Goal: Navigation & Orientation: Understand site structure

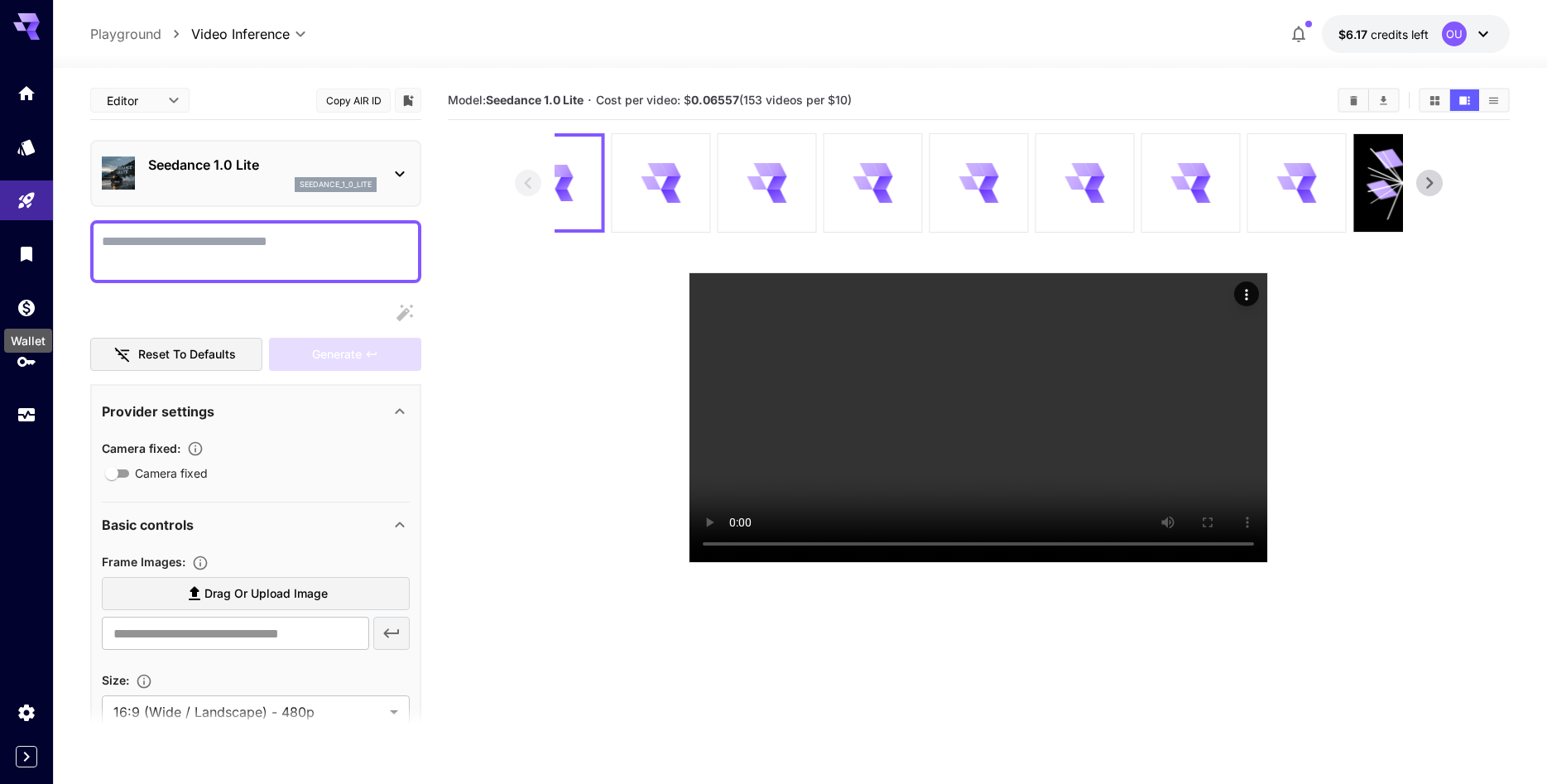
click at [26, 758] on icon "Expand sidebar" at bounding box center [27, 756] width 6 height 10
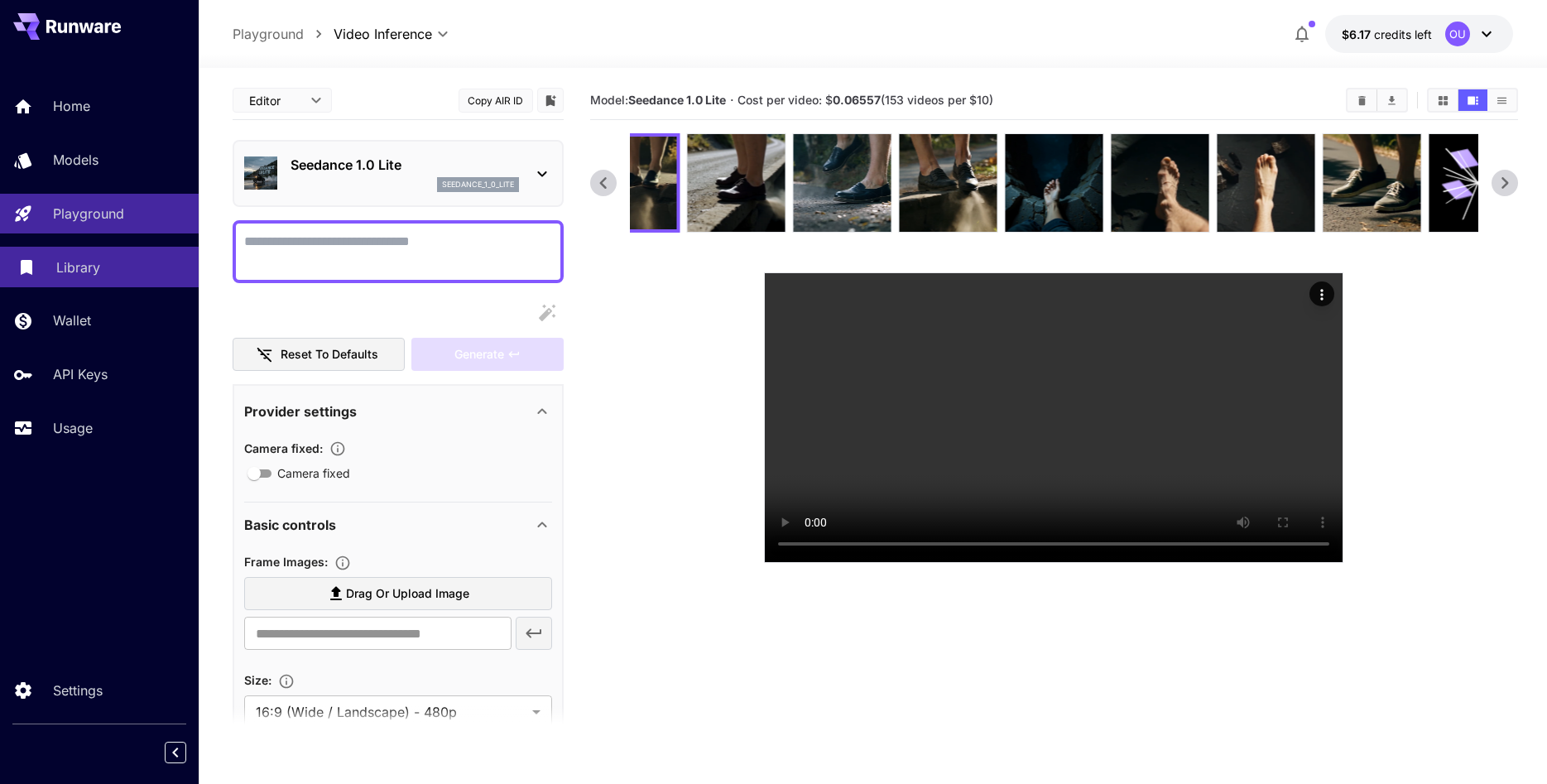
click at [83, 273] on p "Library" at bounding box center [78, 267] width 44 height 20
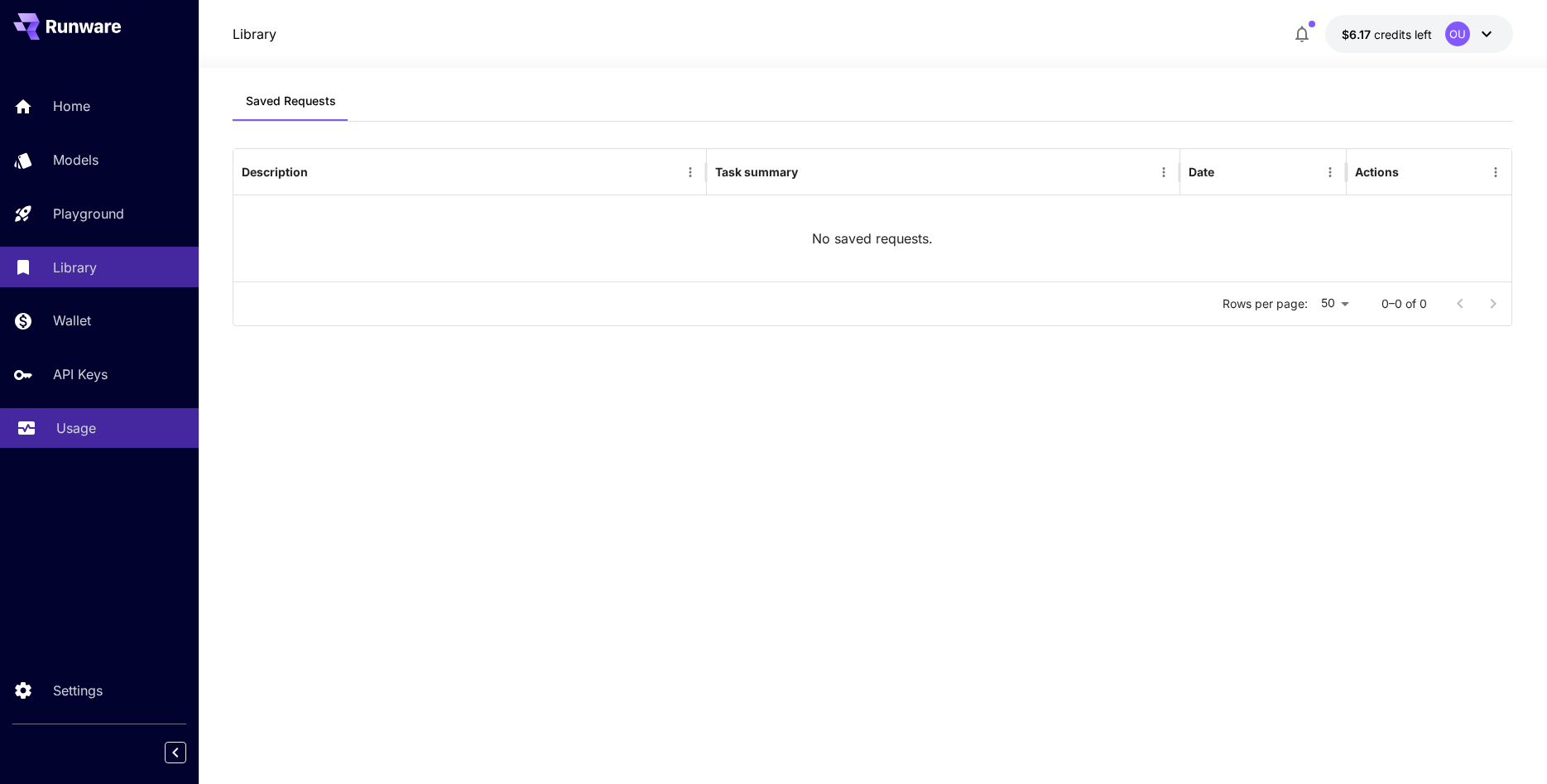
click at [76, 428] on p "Usage" at bounding box center [76, 428] width 40 height 20
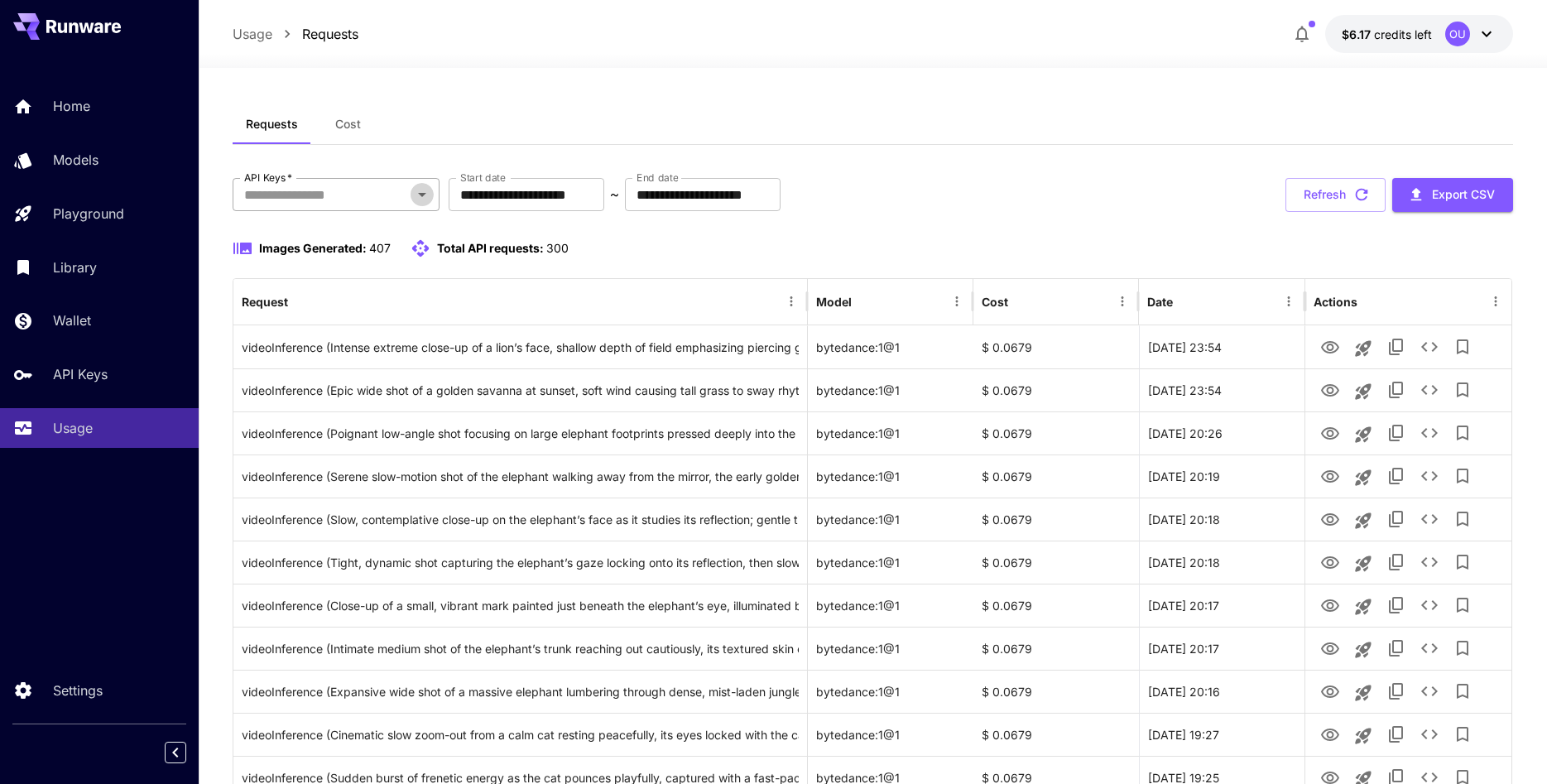
click at [423, 199] on icon "Open" at bounding box center [422, 194] width 20 height 20
click at [423, 199] on icon "Close" at bounding box center [422, 194] width 20 height 20
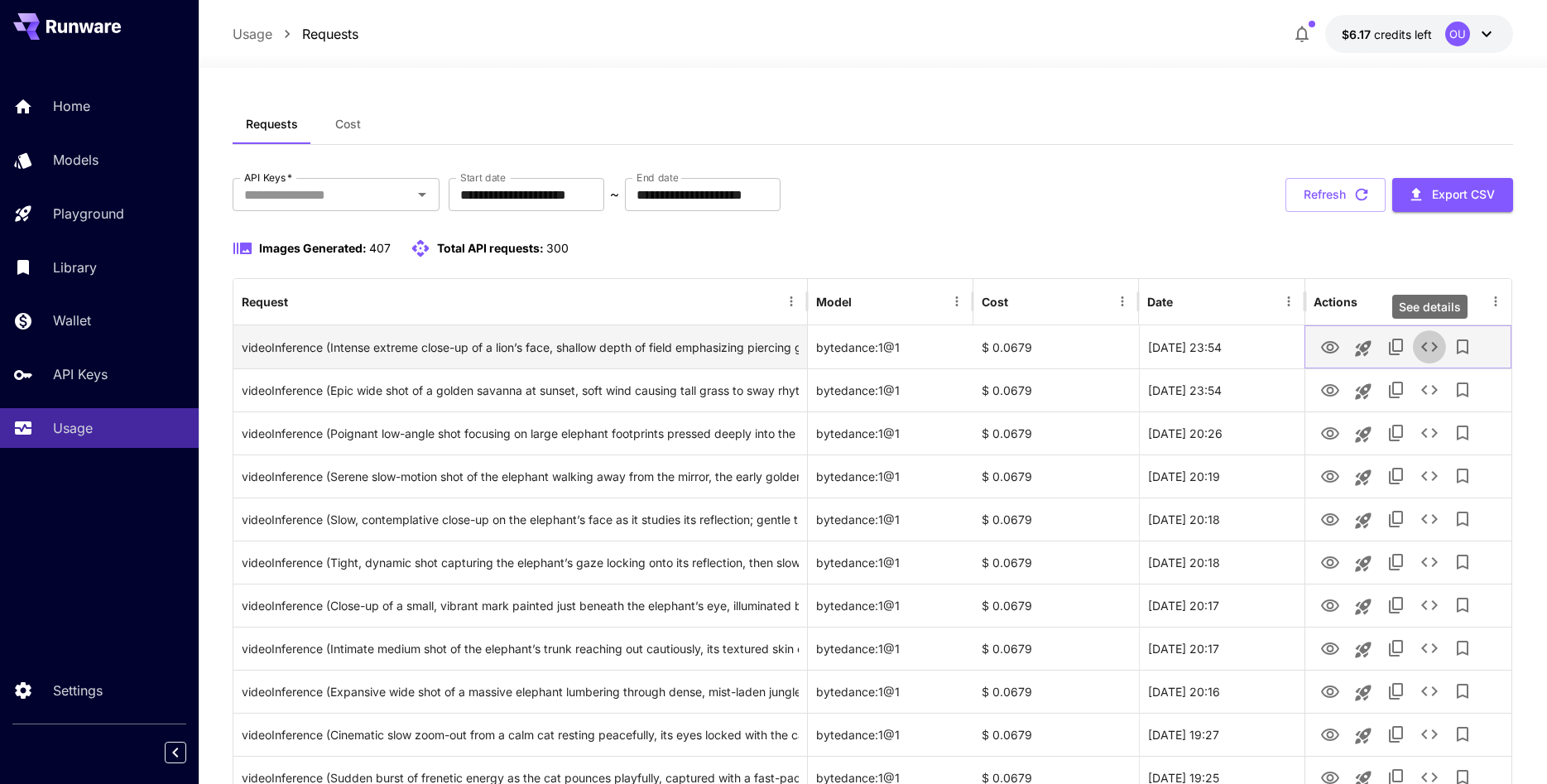
click at [1427, 350] on icon "See details" at bounding box center [1429, 346] width 20 height 20
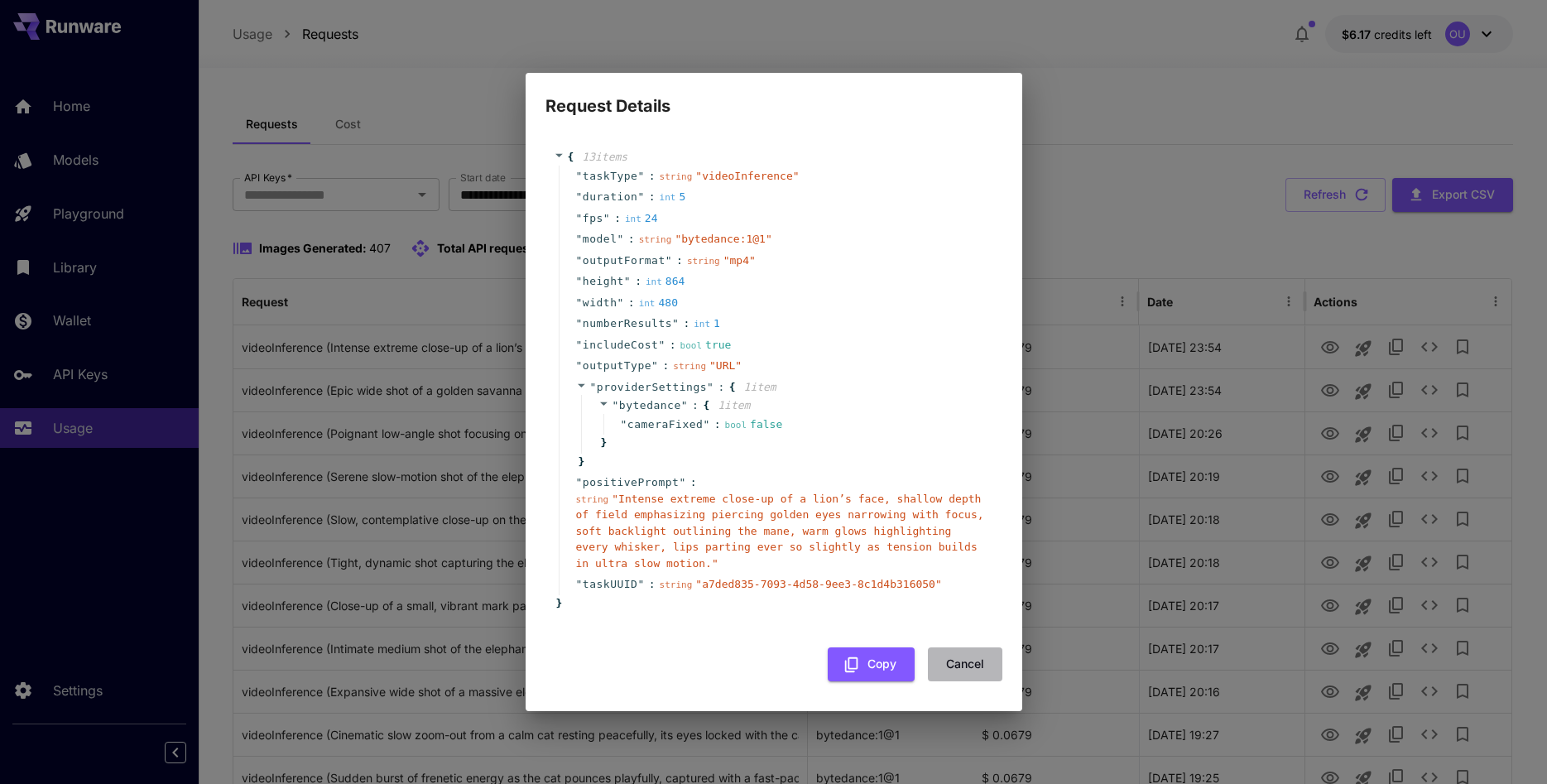
click at [974, 661] on button "Cancel" at bounding box center [965, 664] width 74 height 34
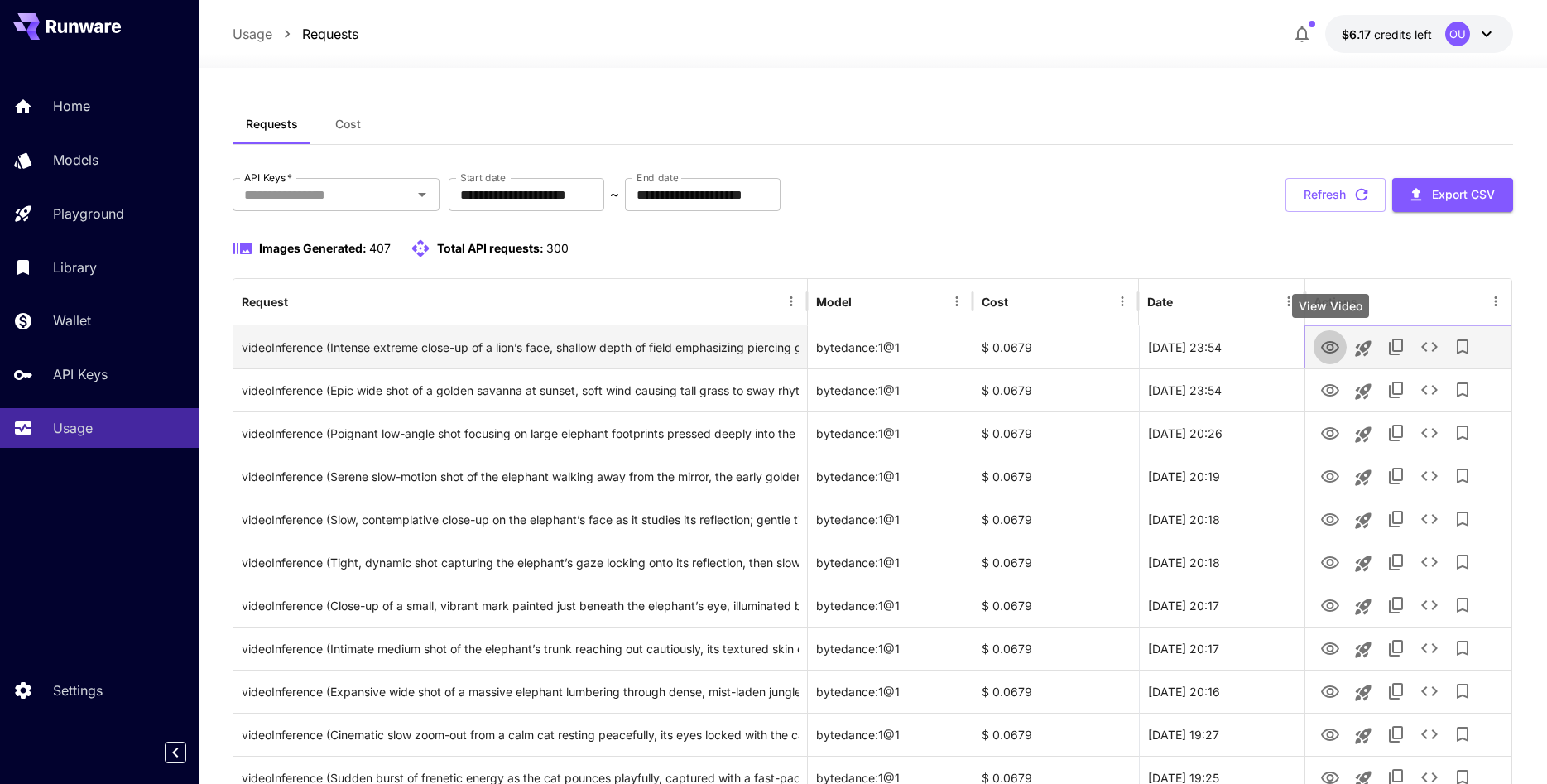
click at [1331, 347] on icon "View Video" at bounding box center [1329, 347] width 20 height 20
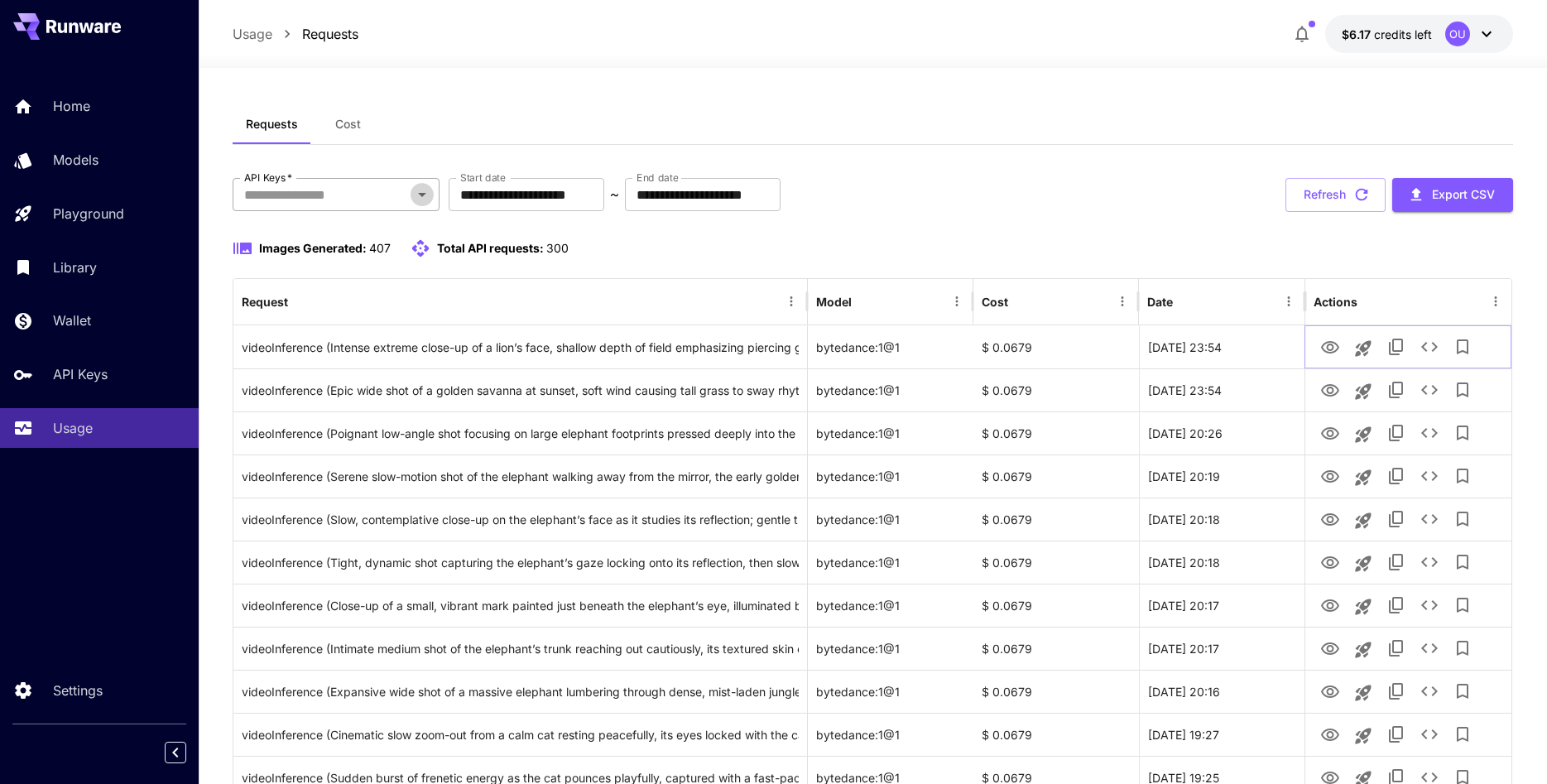
click at [426, 198] on icon "Open" at bounding box center [422, 194] width 20 height 20
click at [426, 198] on icon "Close" at bounding box center [422, 194] width 20 height 20
click at [59, 692] on p "Settings" at bounding box center [81, 689] width 50 height 20
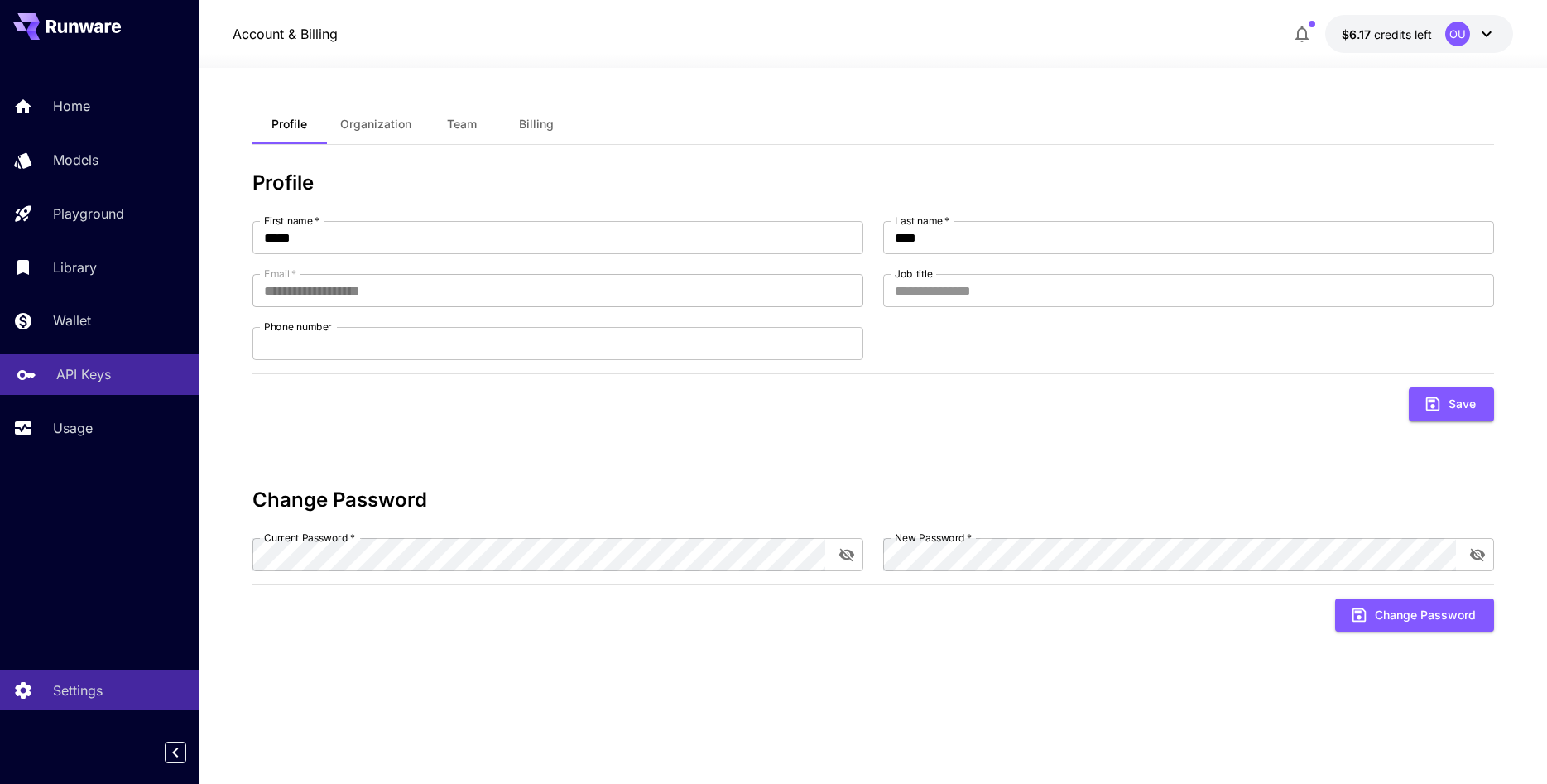
click at [79, 380] on p "API Keys" at bounding box center [84, 373] width 55 height 20
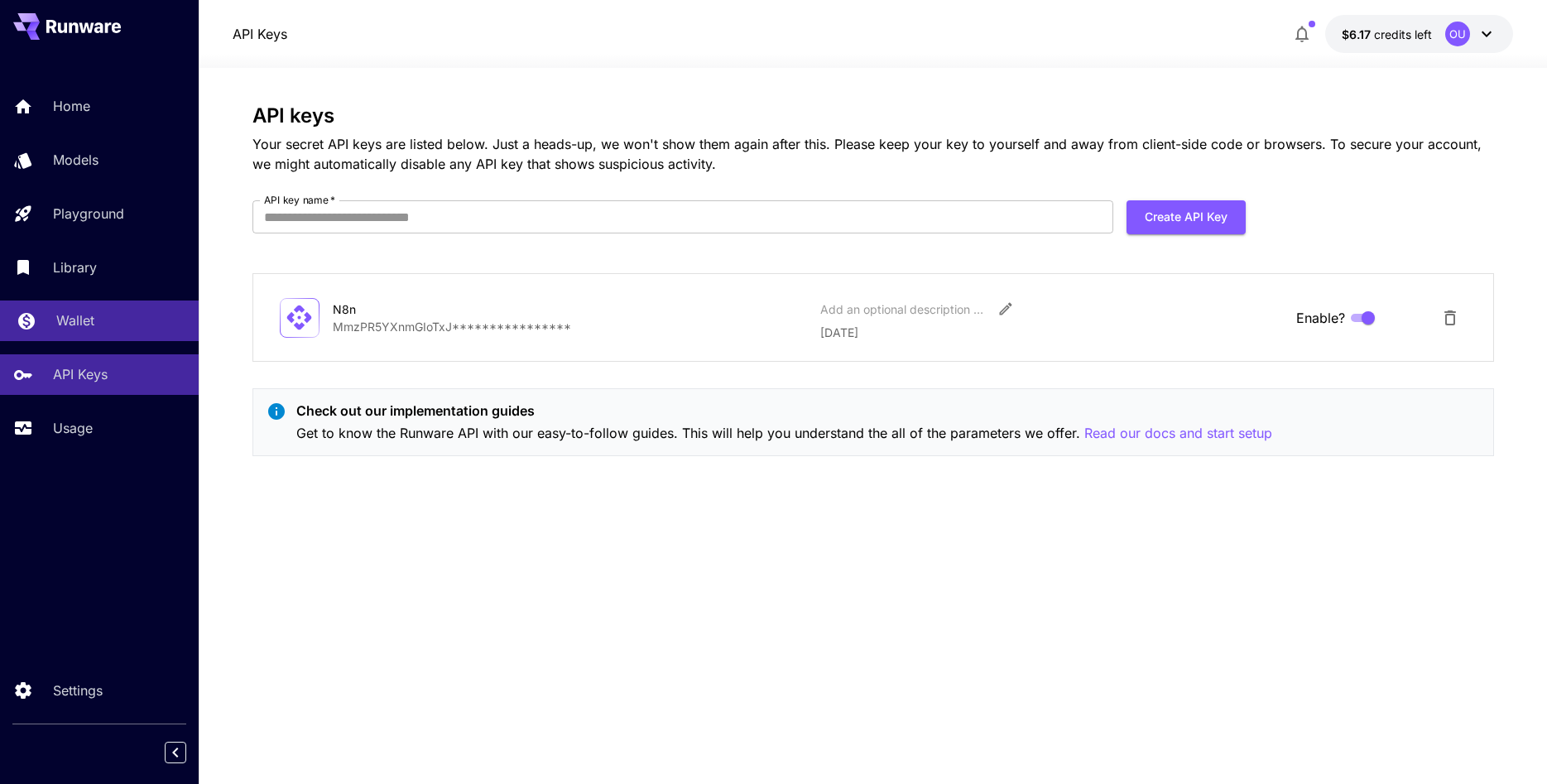
click at [73, 316] on p "Wallet" at bounding box center [75, 320] width 38 height 20
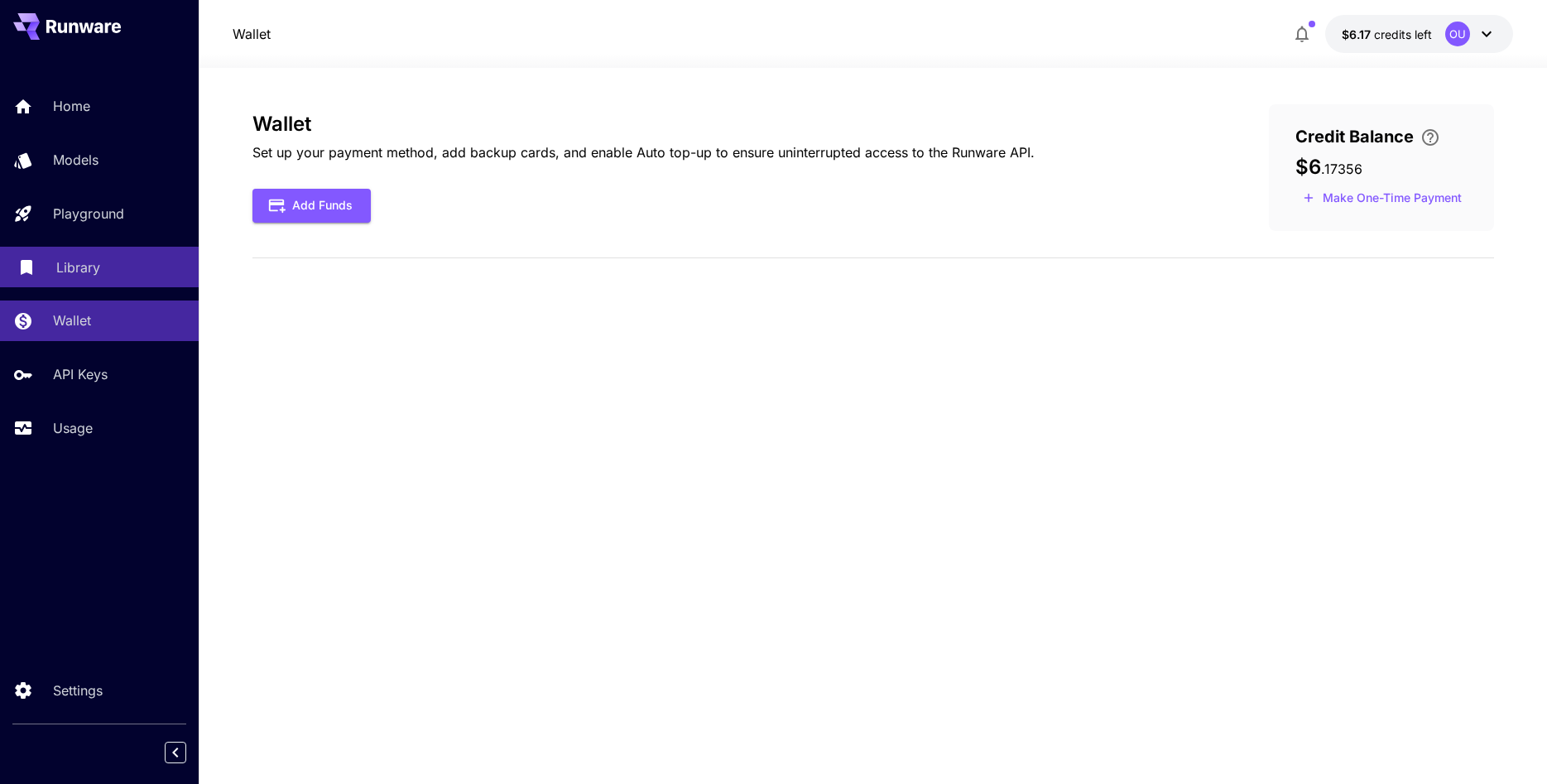
click at [77, 274] on p "Library" at bounding box center [78, 267] width 44 height 20
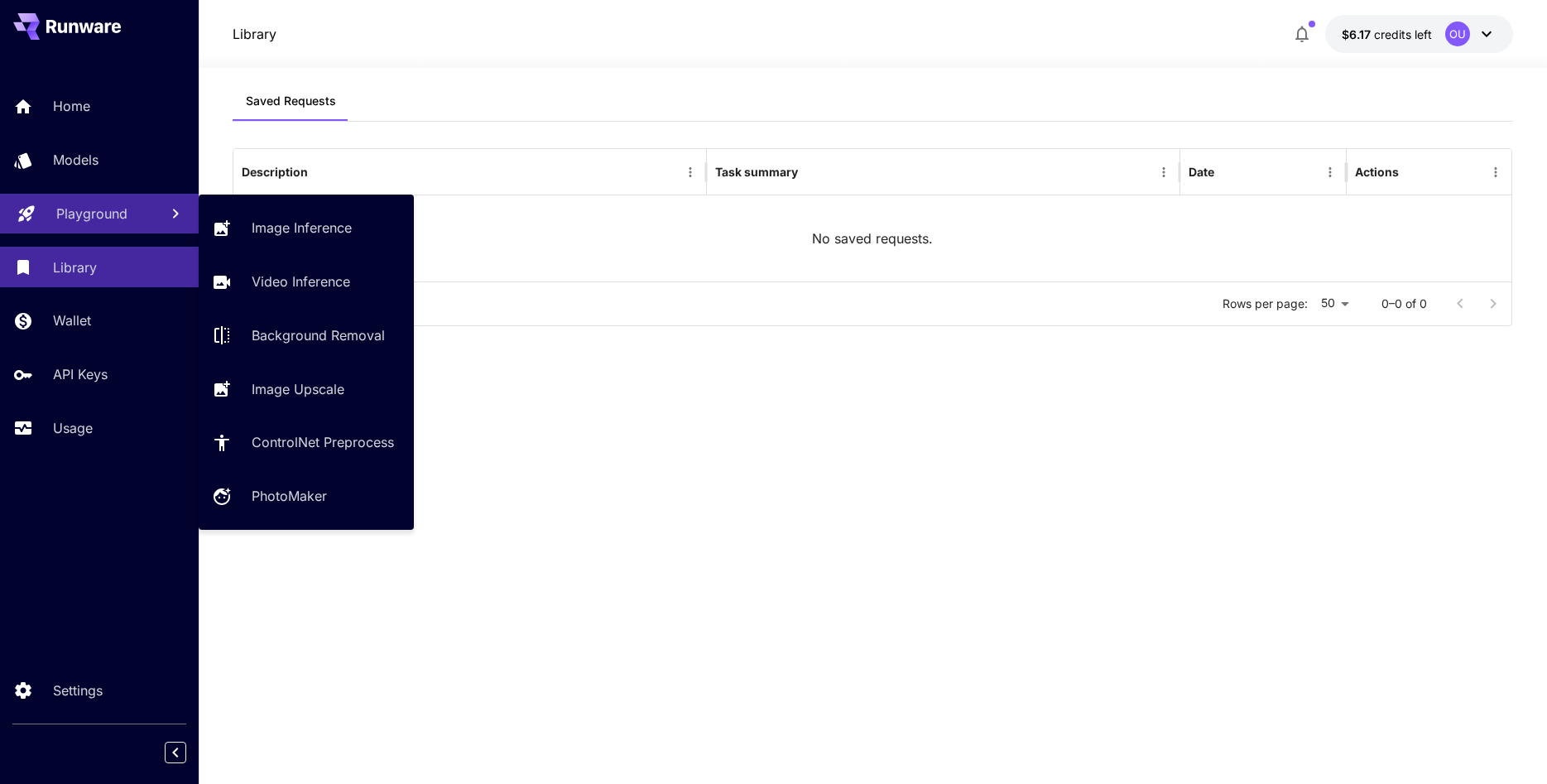
click at [81, 220] on p "Playground" at bounding box center [92, 214] width 71 height 20
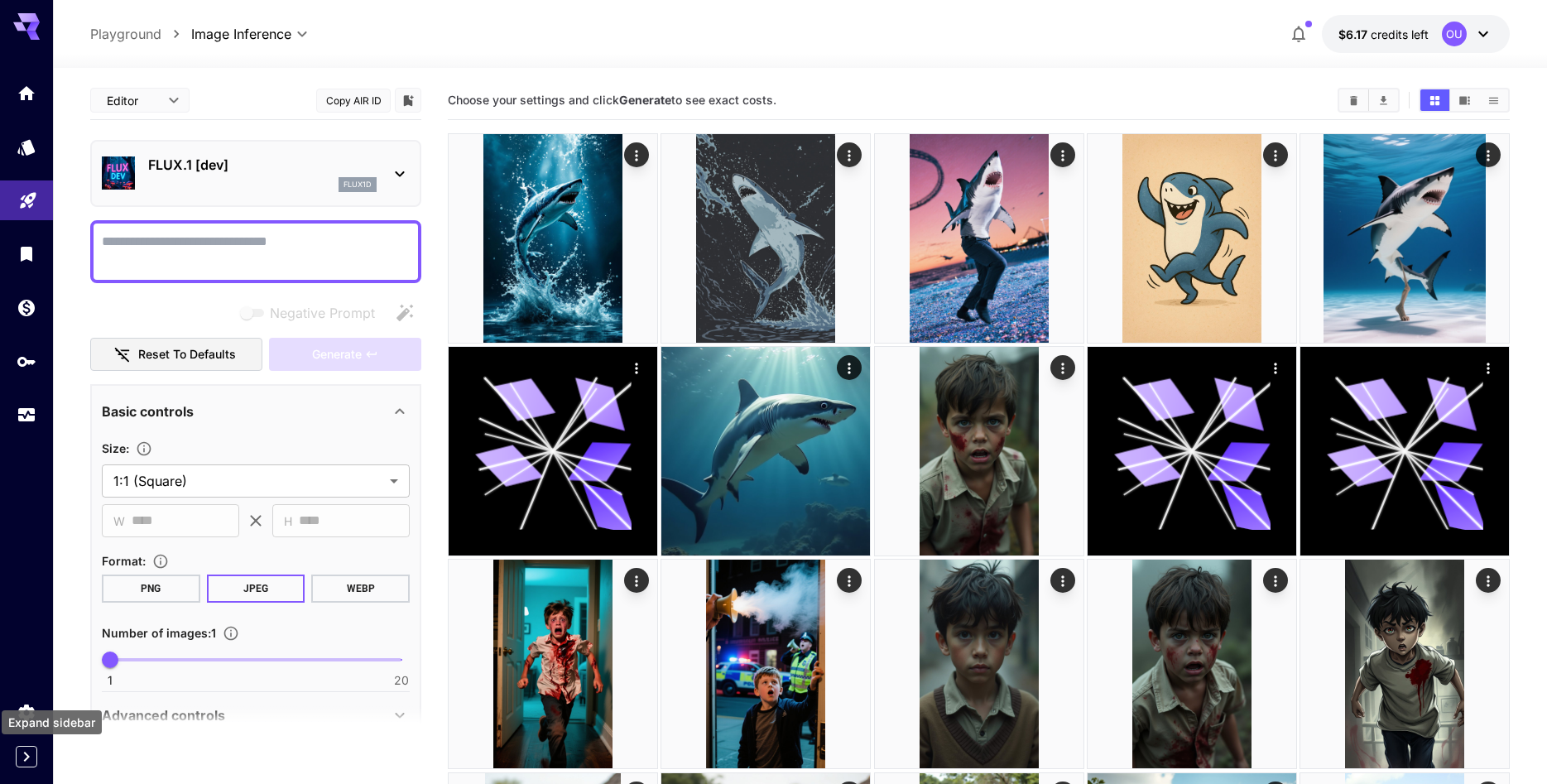
click at [29, 755] on icon "Expand sidebar" at bounding box center [26, 756] width 20 height 20
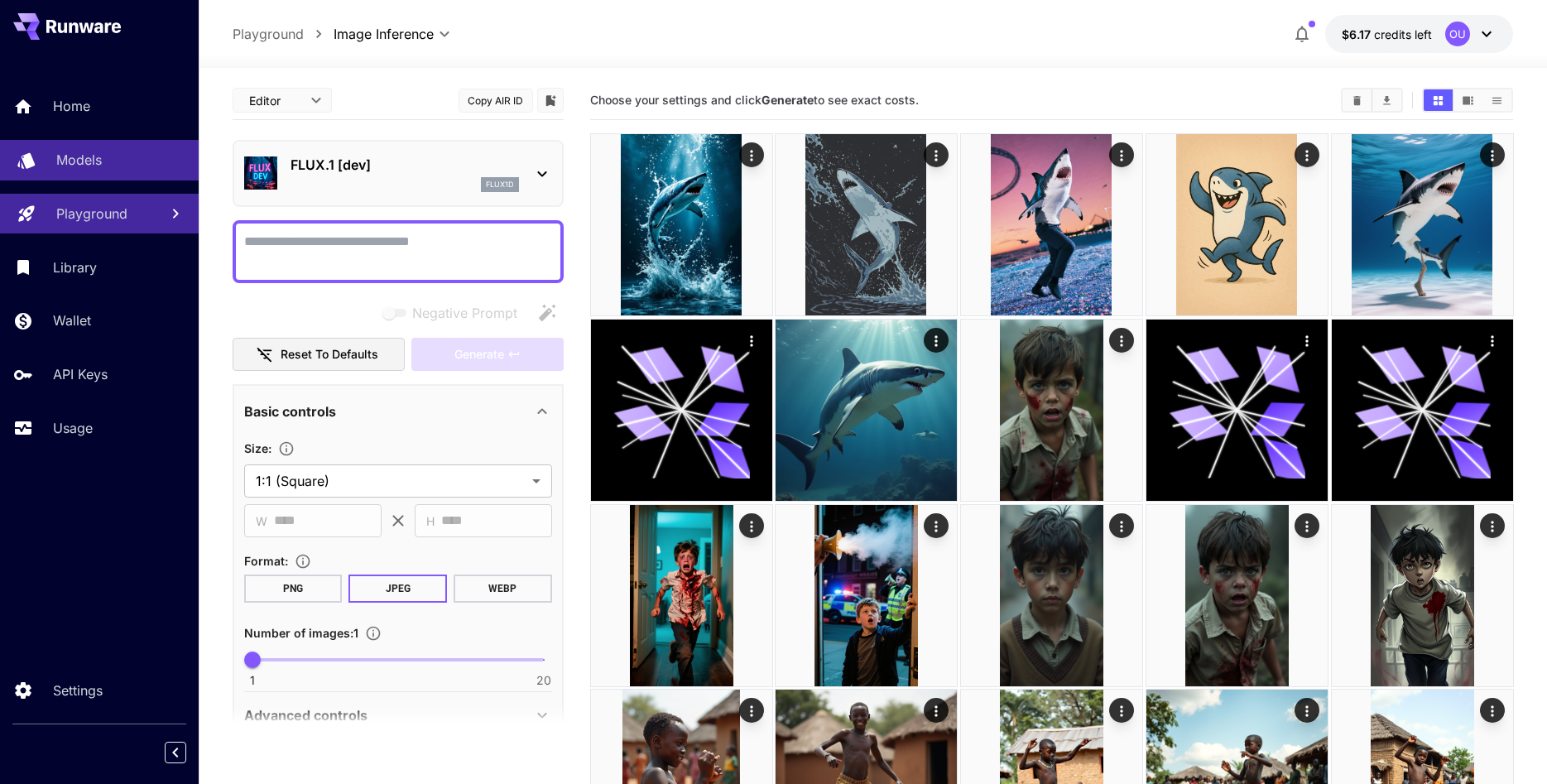
click at [79, 159] on p "Models" at bounding box center [79, 160] width 46 height 20
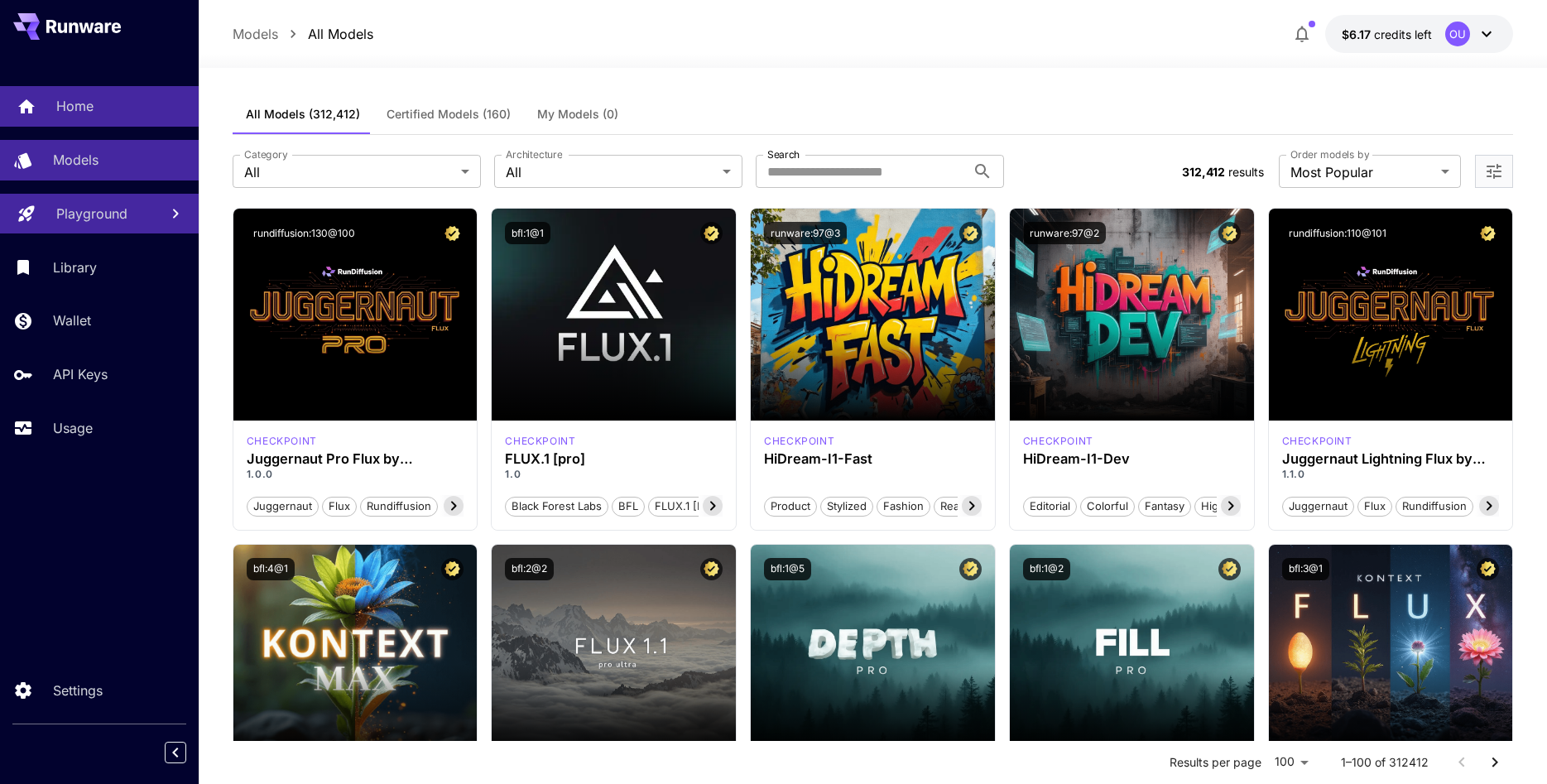
click at [79, 111] on p "Home" at bounding box center [75, 105] width 37 height 20
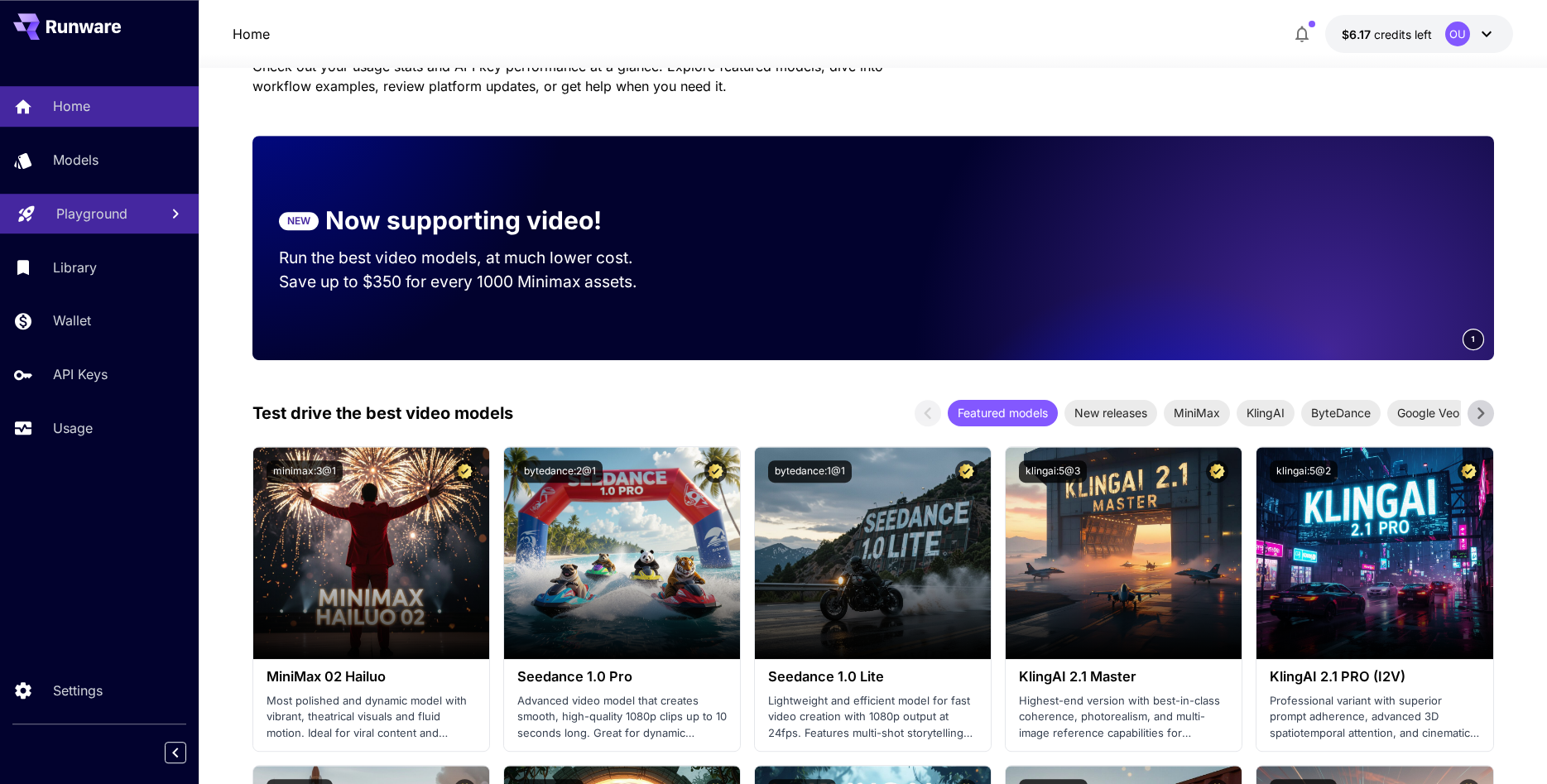
scroll to position [169, 0]
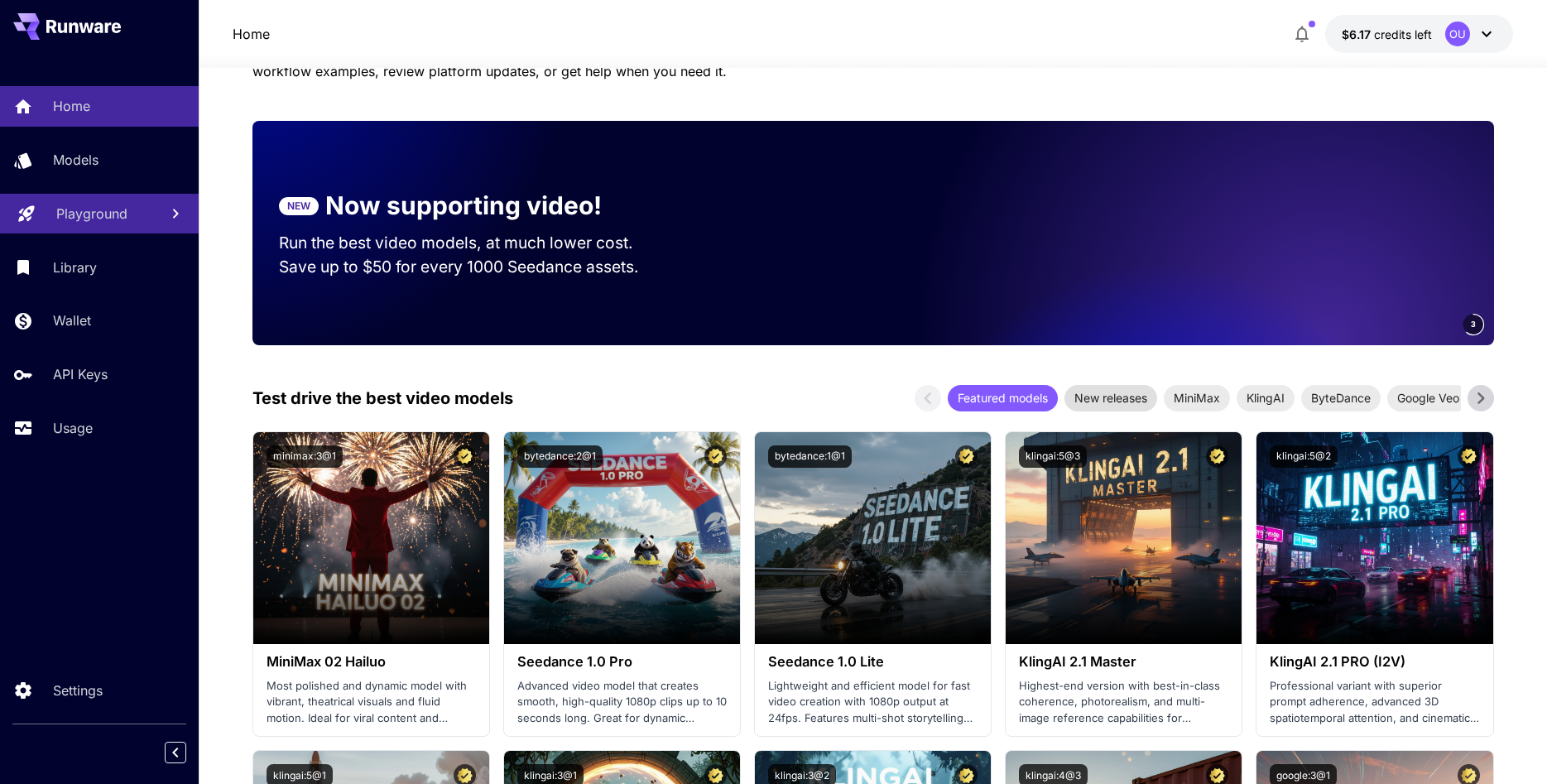
click at [1102, 394] on span "New releases" at bounding box center [1110, 398] width 93 height 18
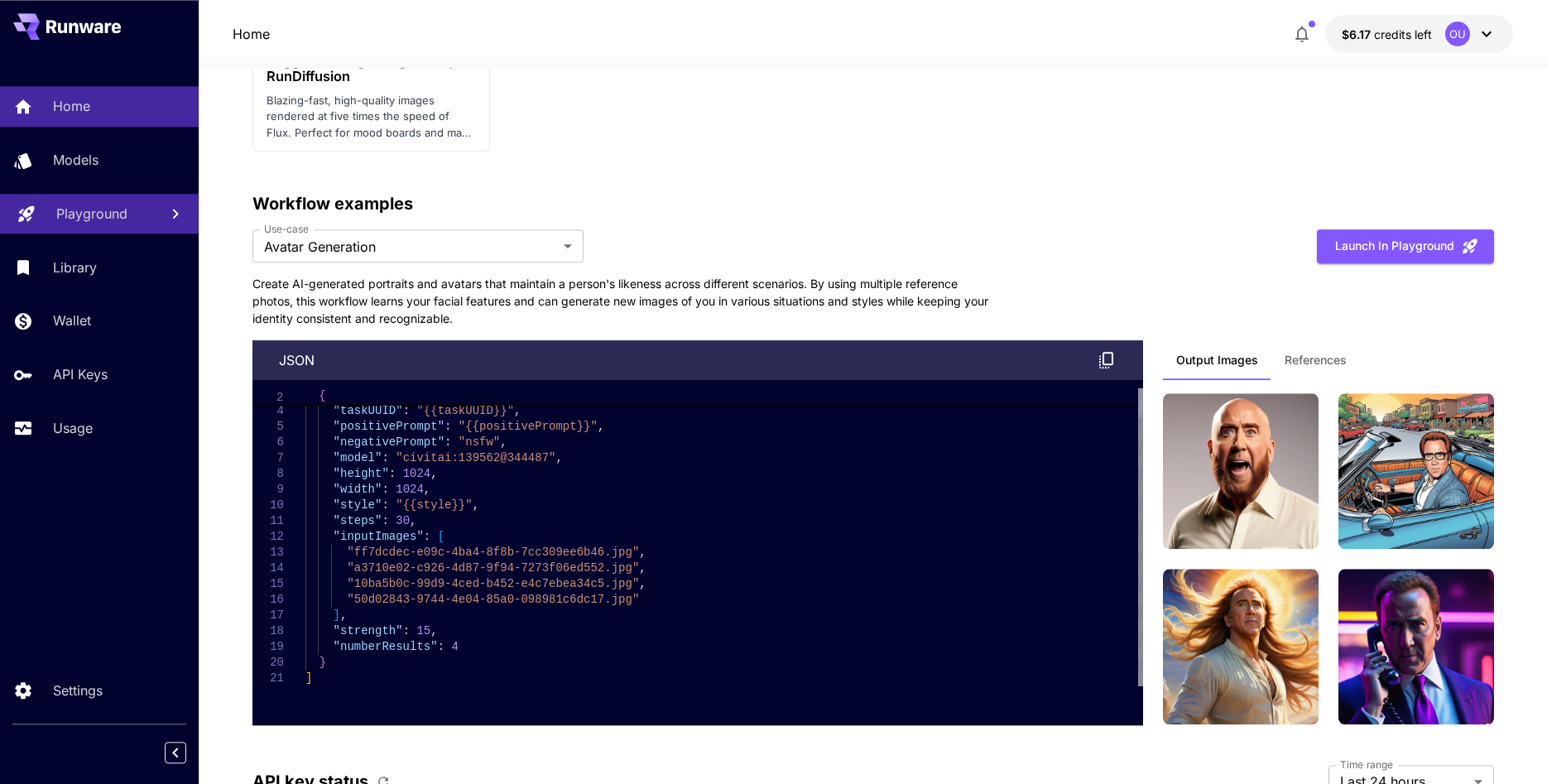
scroll to position [3798, 0]
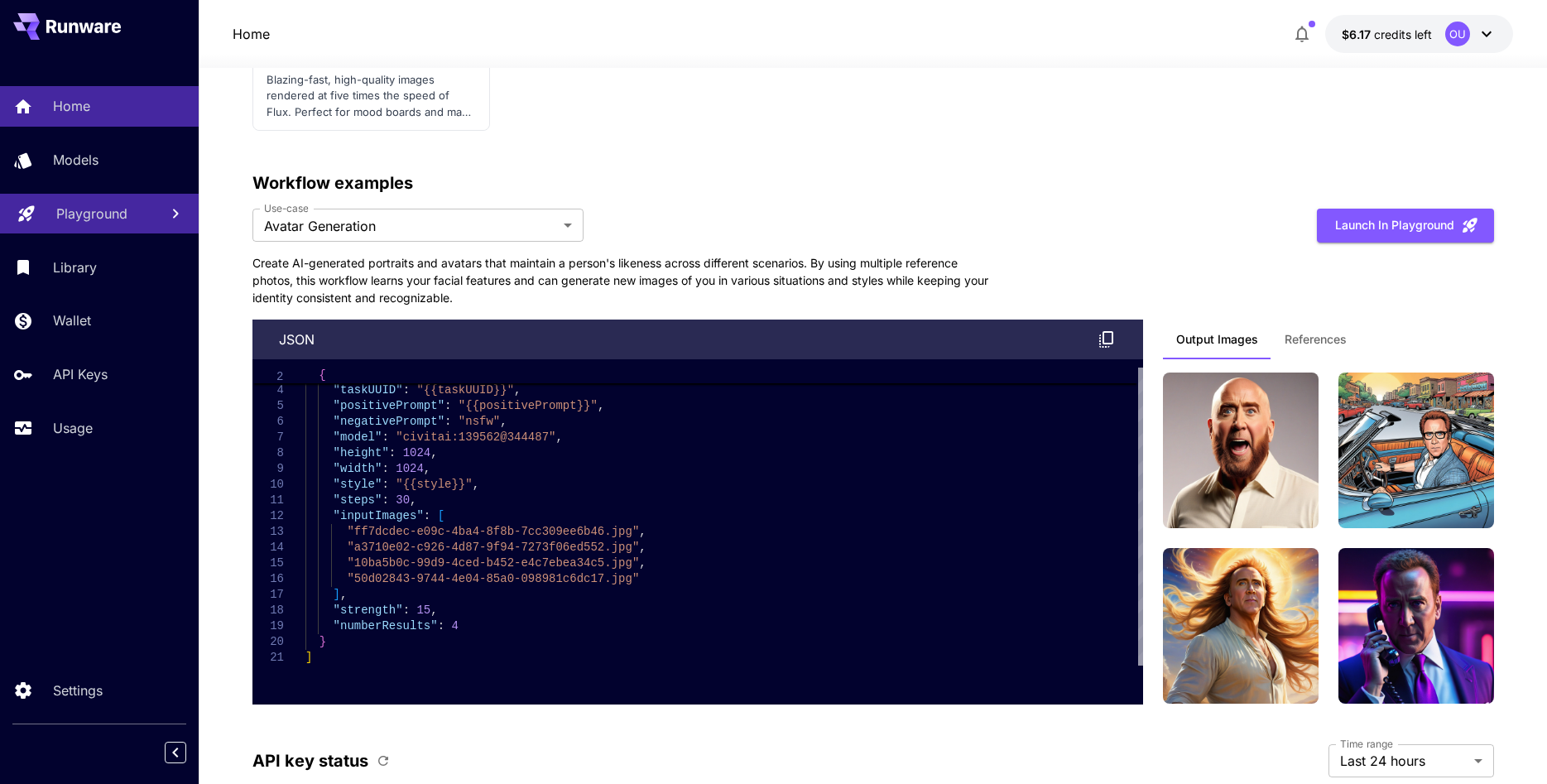
click at [311, 336] on p "json" at bounding box center [297, 339] width 35 height 20
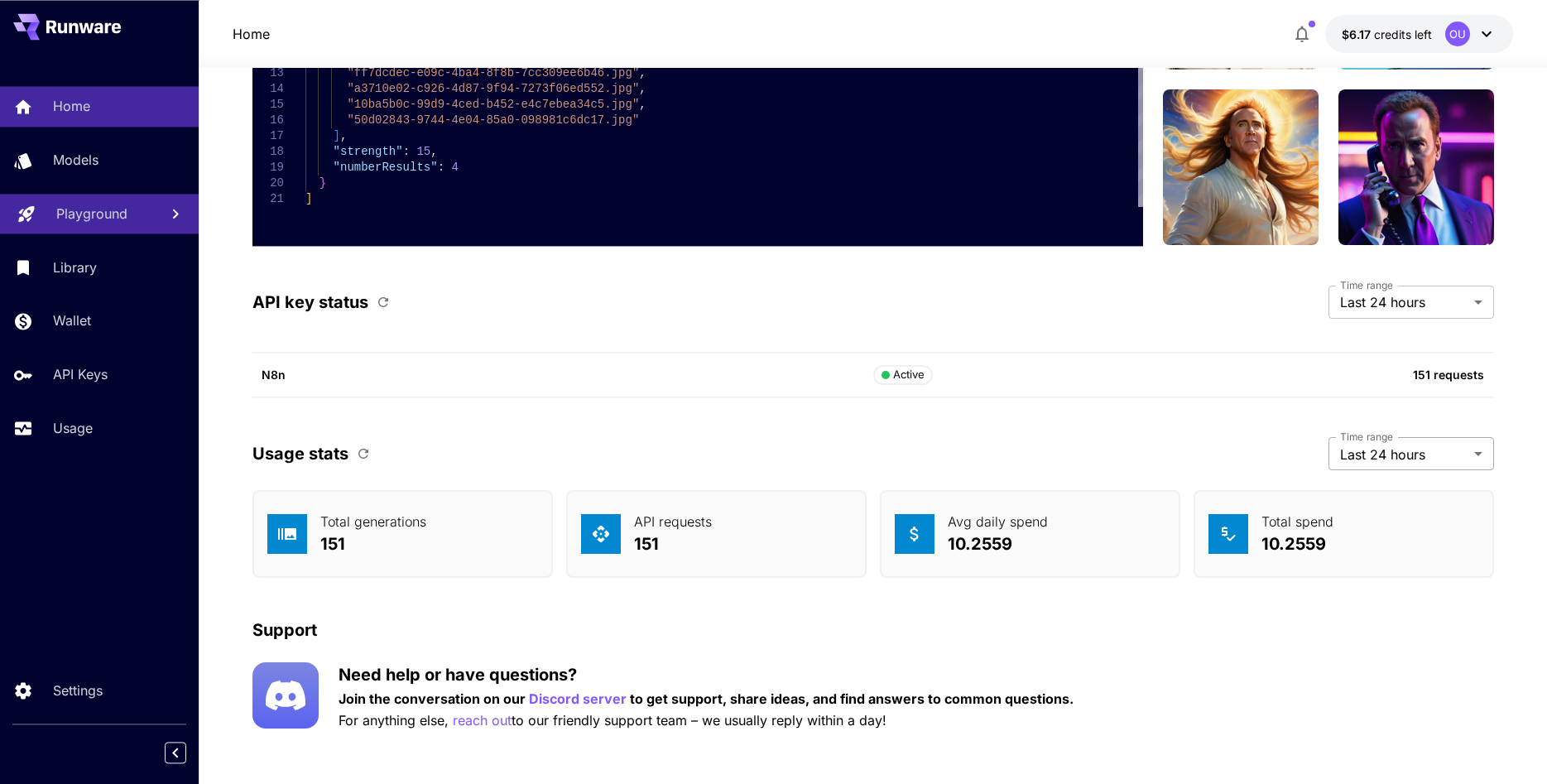
scroll to position [4267, 0]
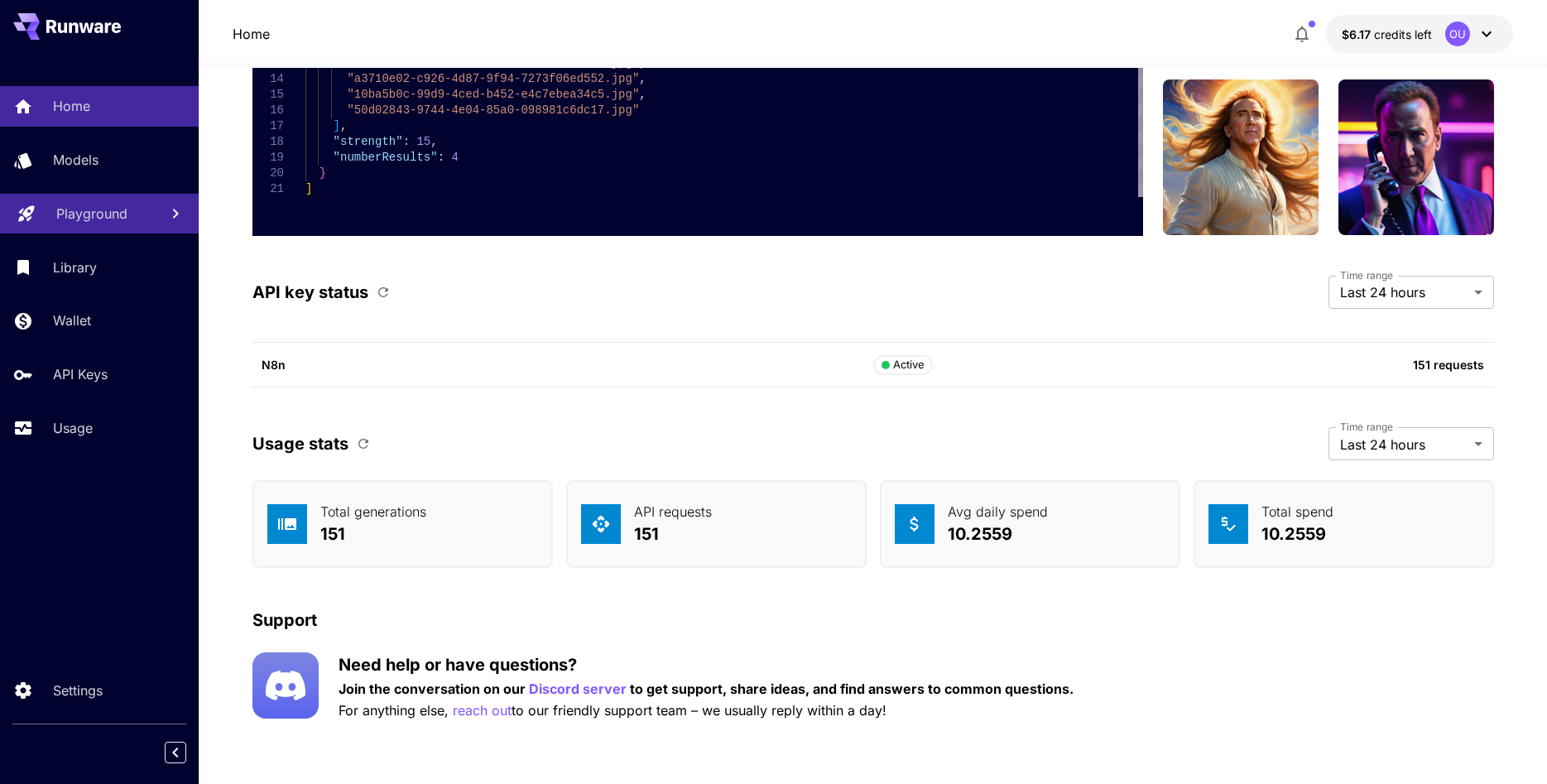
click at [702, 529] on p "151" at bounding box center [673, 533] width 78 height 24
click at [563, 686] on p "Discord server" at bounding box center [577, 688] width 98 height 20
click at [82, 159] on p "Models" at bounding box center [79, 160] width 46 height 20
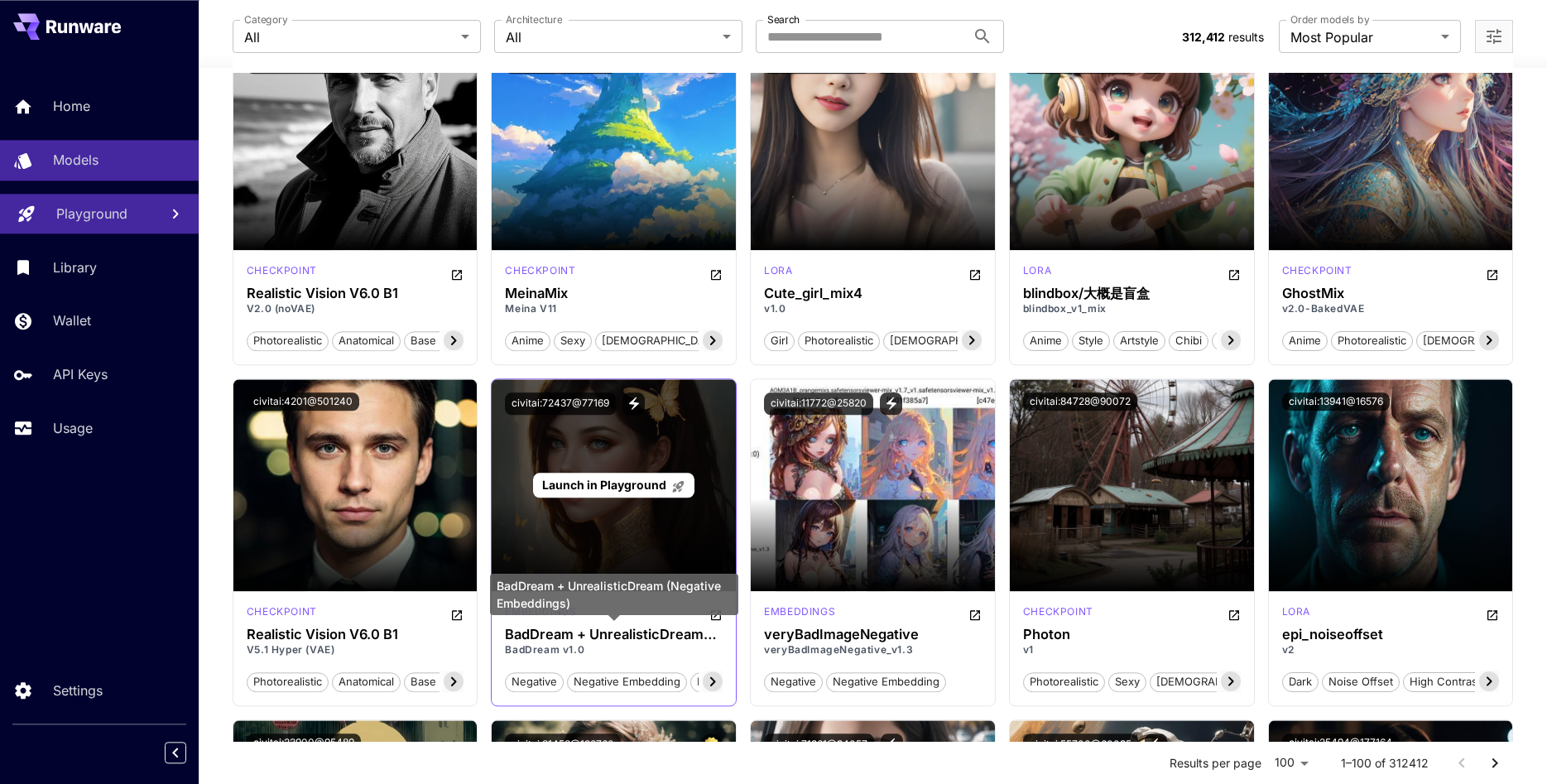
scroll to position [4182, 0]
